Goal: Information Seeking & Learning: Learn about a topic

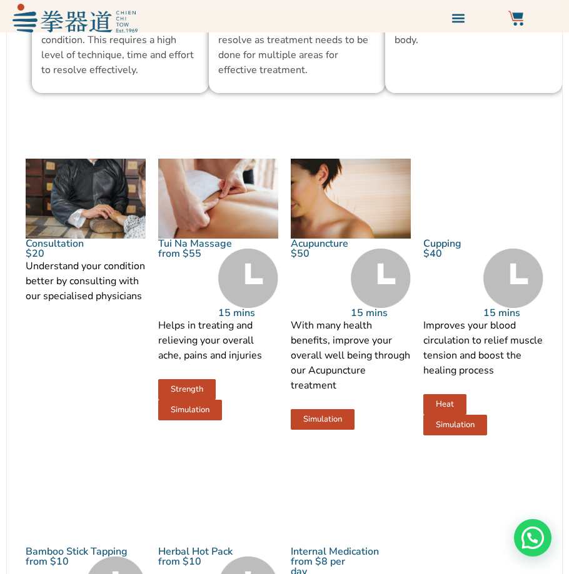
scroll to position [1375, 0]
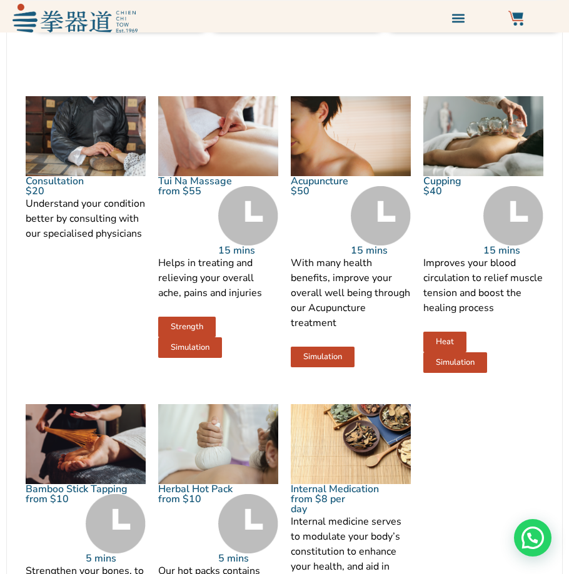
click at [447, 338] on span "Heat" at bounding box center [445, 342] width 18 height 8
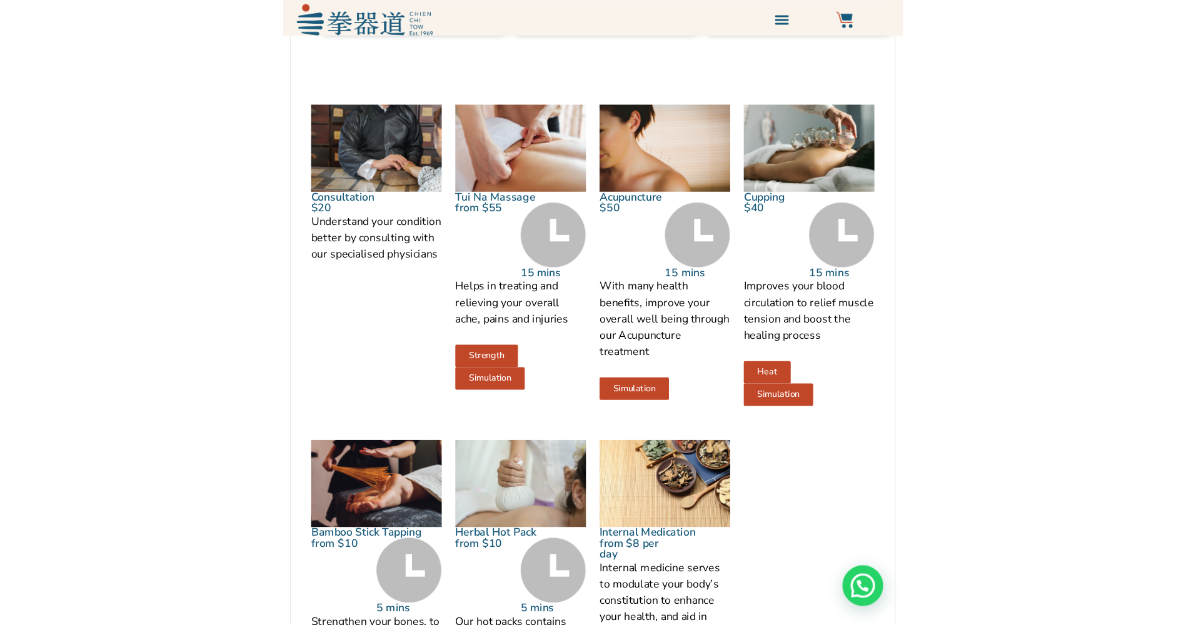
scroll to position [1250, 0]
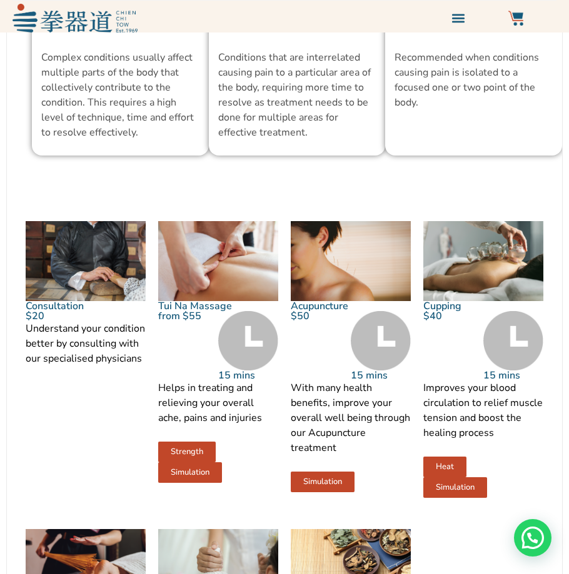
click at [428, 477] on link "Simulation" at bounding box center [455, 487] width 64 height 21
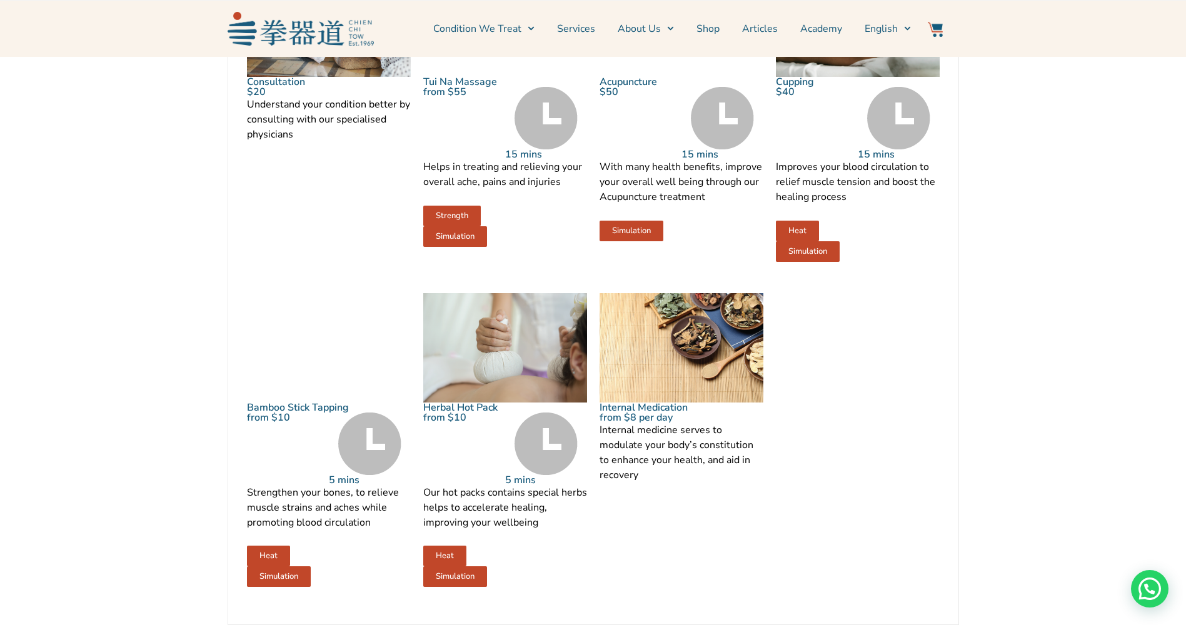
scroll to position [1437, 0]
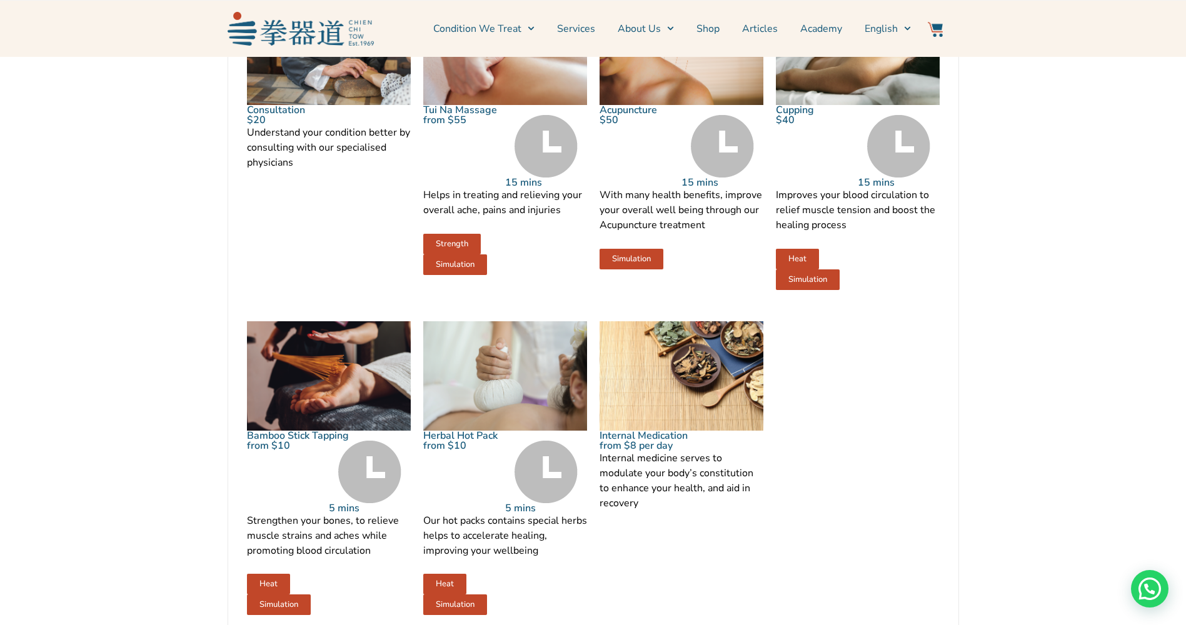
click at [568, 290] on link "Simulation" at bounding box center [808, 279] width 64 height 21
drag, startPoint x: 794, startPoint y: 291, endPoint x: 801, endPoint y: 207, distance: 84.0
click at [568, 263] on span "Heat" at bounding box center [797, 259] width 18 height 8
click at [568, 106] on img at bounding box center [858, 50] width 164 height 109
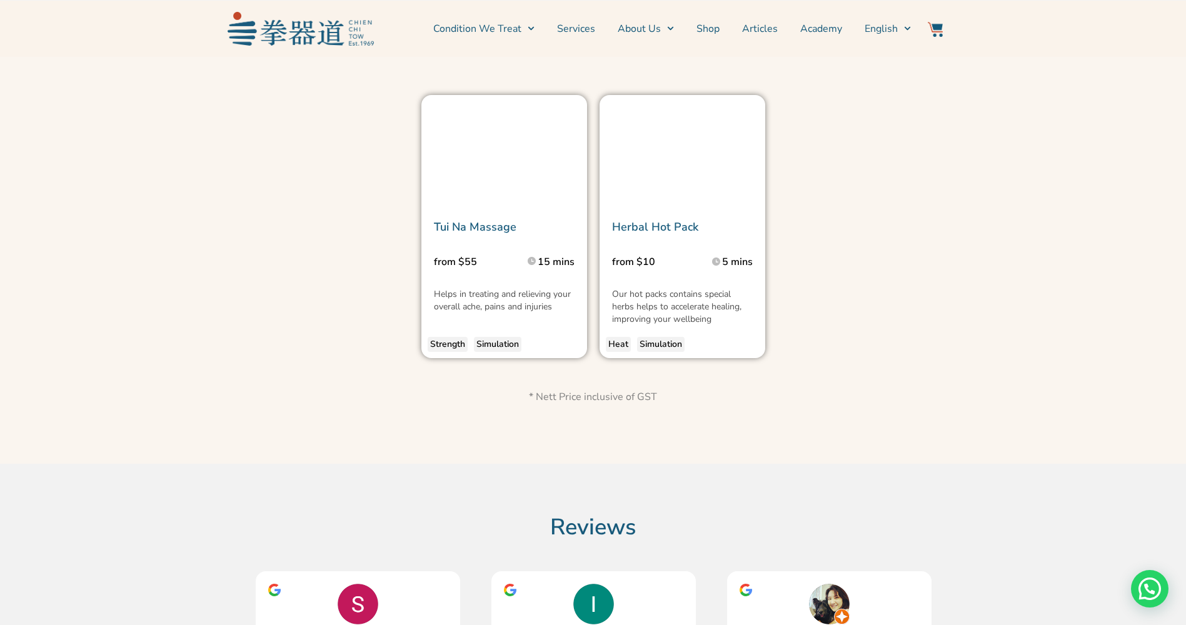
scroll to position [1937, 0]
